Goal: Task Accomplishment & Management: Manage account settings

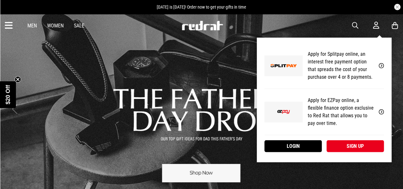
click at [374, 26] on icon at bounding box center [376, 25] width 6 height 8
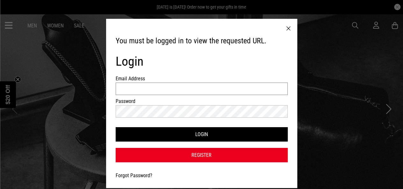
click at [168, 87] on input "Email Address" at bounding box center [202, 88] width 172 height 12
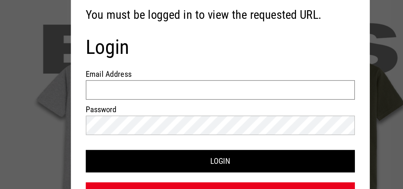
click at [168, 87] on input "Email Address" at bounding box center [202, 88] width 172 height 12
type input "**********"
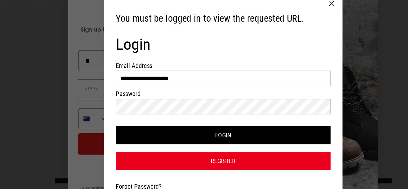
type input "*"
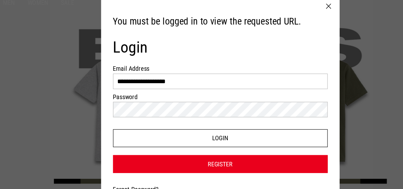
click at [196, 131] on button "Login" at bounding box center [202, 134] width 172 height 14
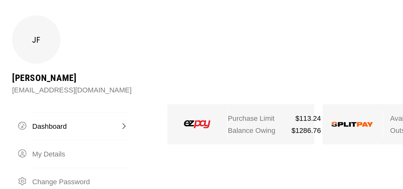
click at [46, 105] on link "Dashboard" at bounding box center [51, 114] width 62 height 18
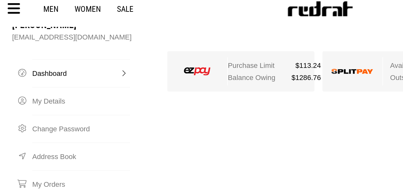
scroll to position [48, 0]
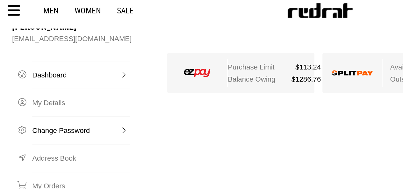
click at [42, 92] on link "Change Password" at bounding box center [51, 101] width 62 height 18
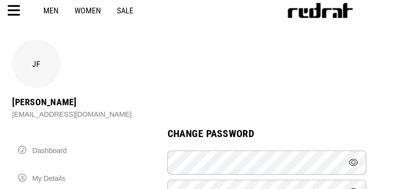
click at [11, 26] on icon at bounding box center [9, 25] width 8 height 11
